Goal: Information Seeking & Learning: Understand process/instructions

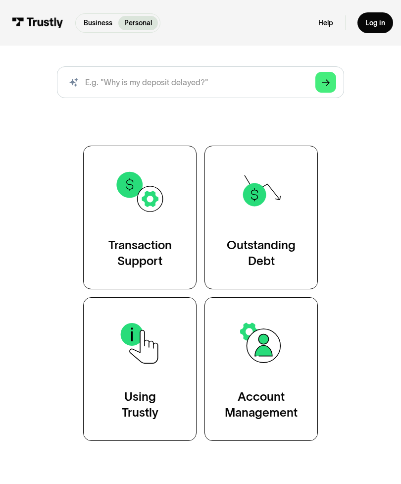
scroll to position [114, 0]
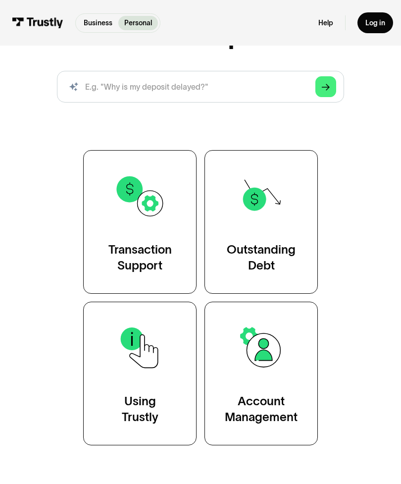
click at [164, 265] on div "Transaction Support" at bounding box center [139, 258] width 63 height 32
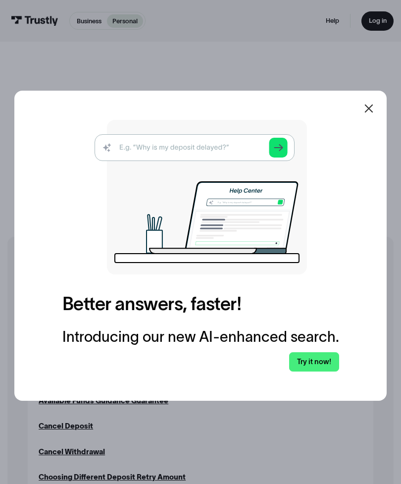
click at [372, 113] on icon at bounding box center [369, 109] width 8 height 8
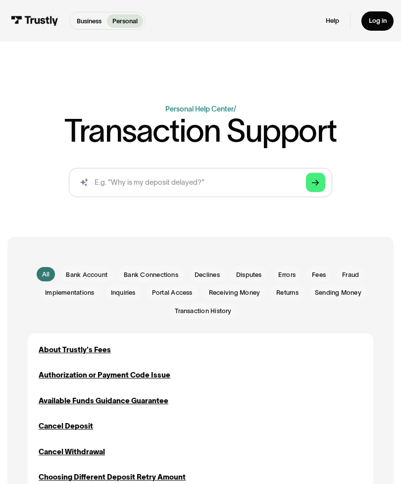
click at [370, 122] on div "Business Help Center Personal Help Center / Transaction Support AI-powered sear…" at bounding box center [200, 154] width 365 height 101
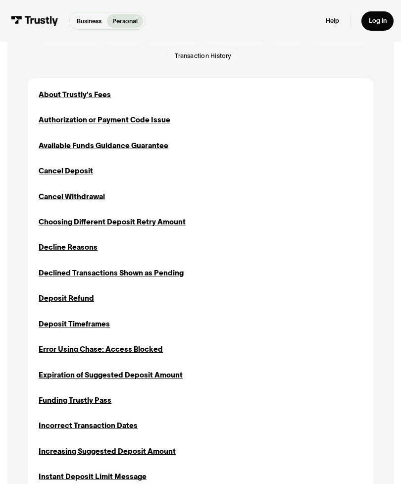
scroll to position [256, 0]
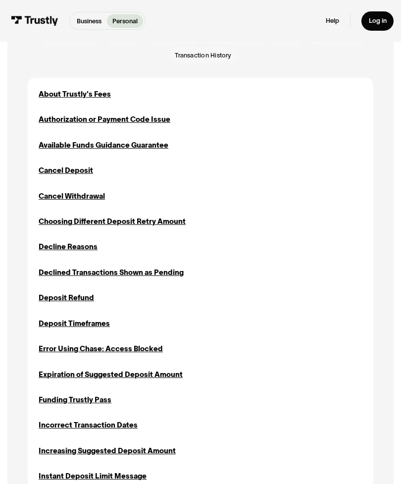
click at [77, 251] on div "Decline Reasons" at bounding box center [68, 246] width 59 height 11
